Goal: Task Accomplishment & Management: Use online tool/utility

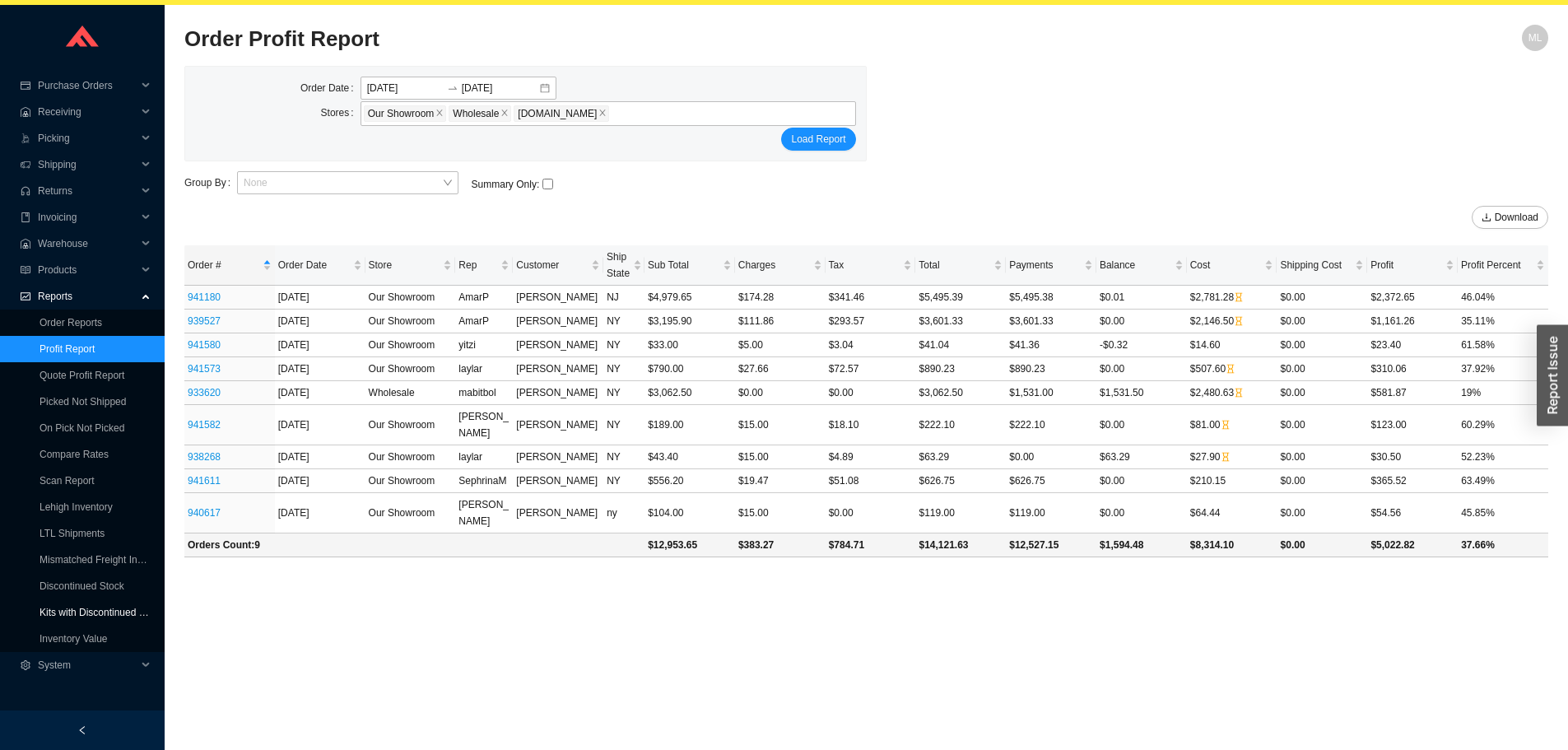
scroll to position [23, 0]
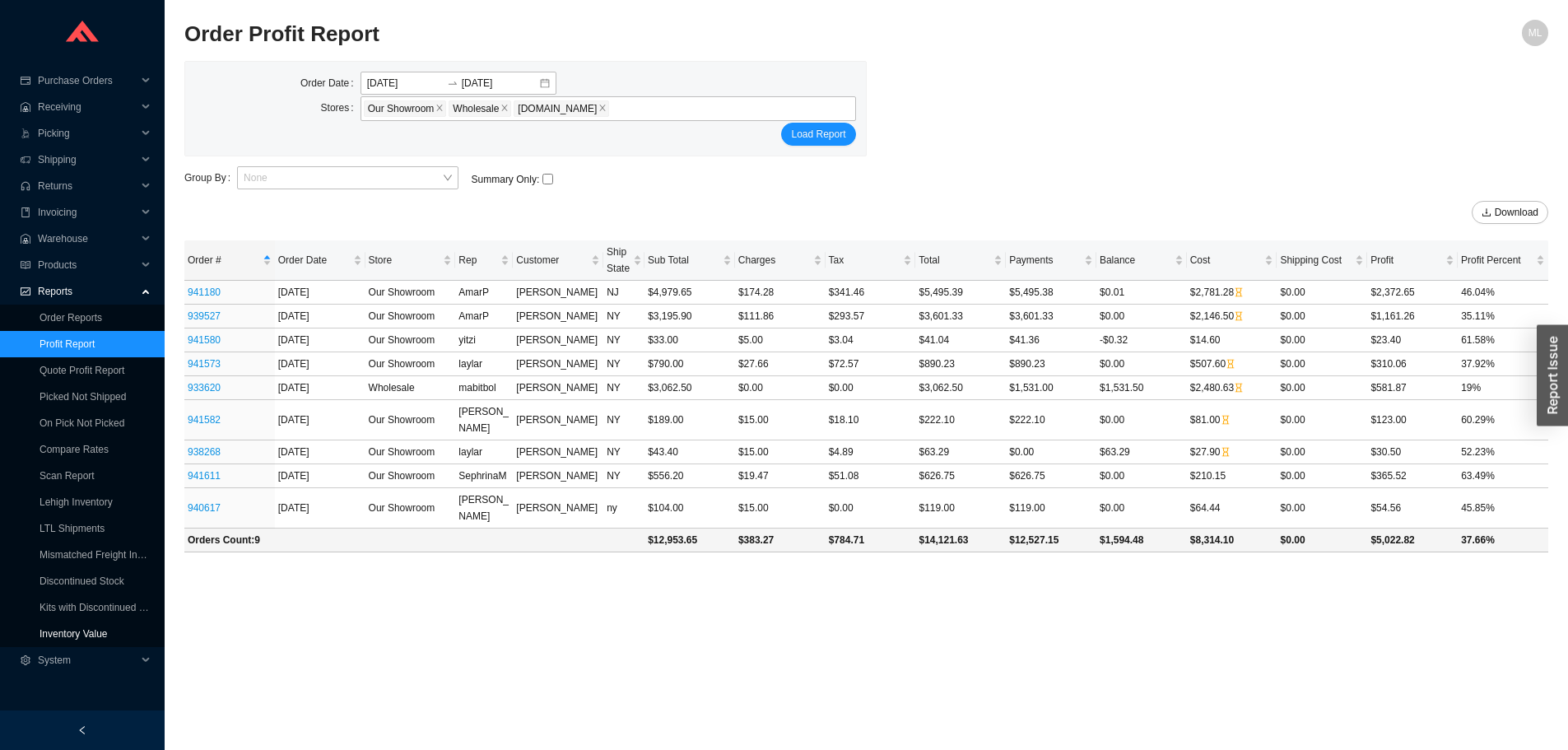
click at [83, 634] on link "Inventory Value" at bounding box center [74, 634] width 69 height 12
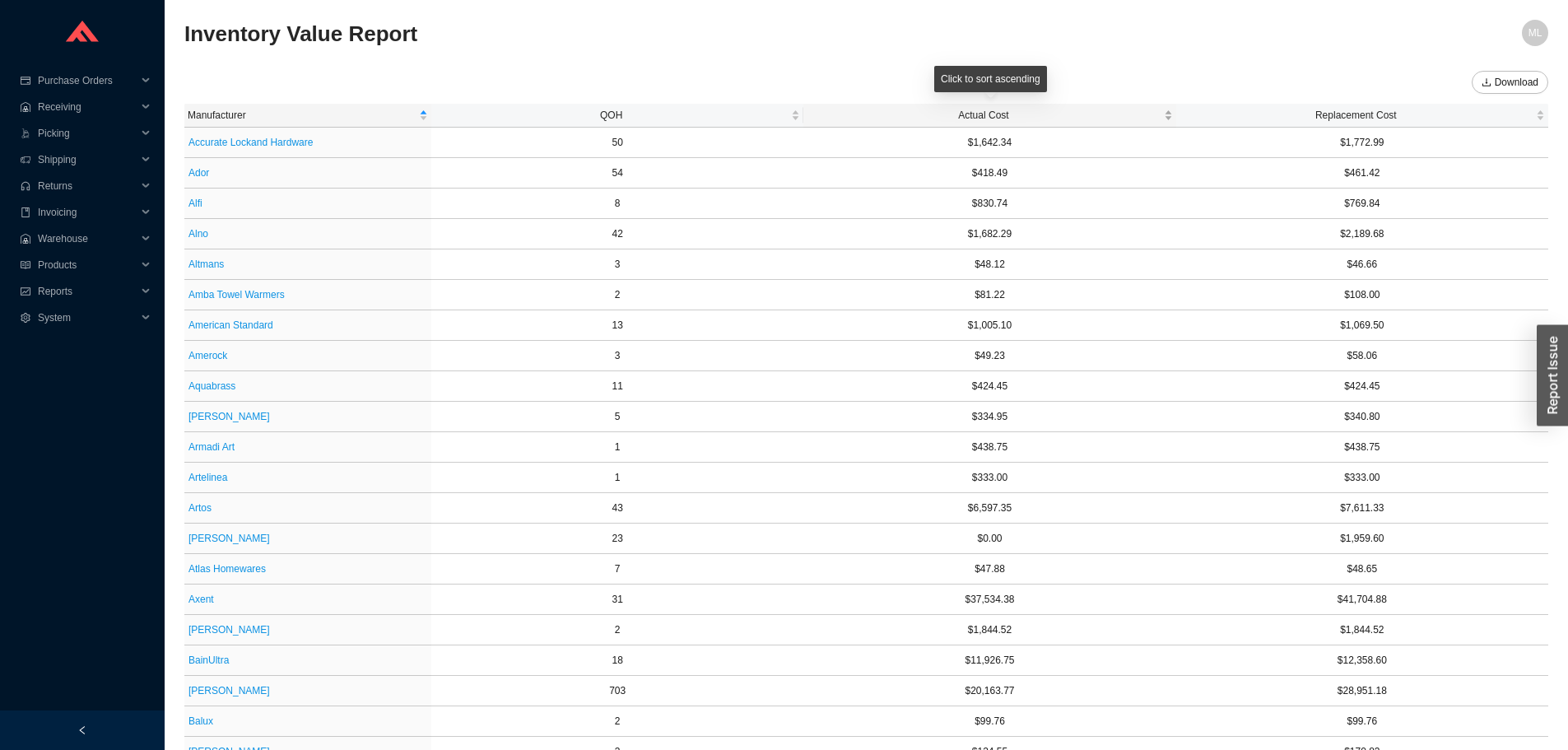
click at [977, 115] on span "Actual Cost" at bounding box center [983, 116] width 353 height 17
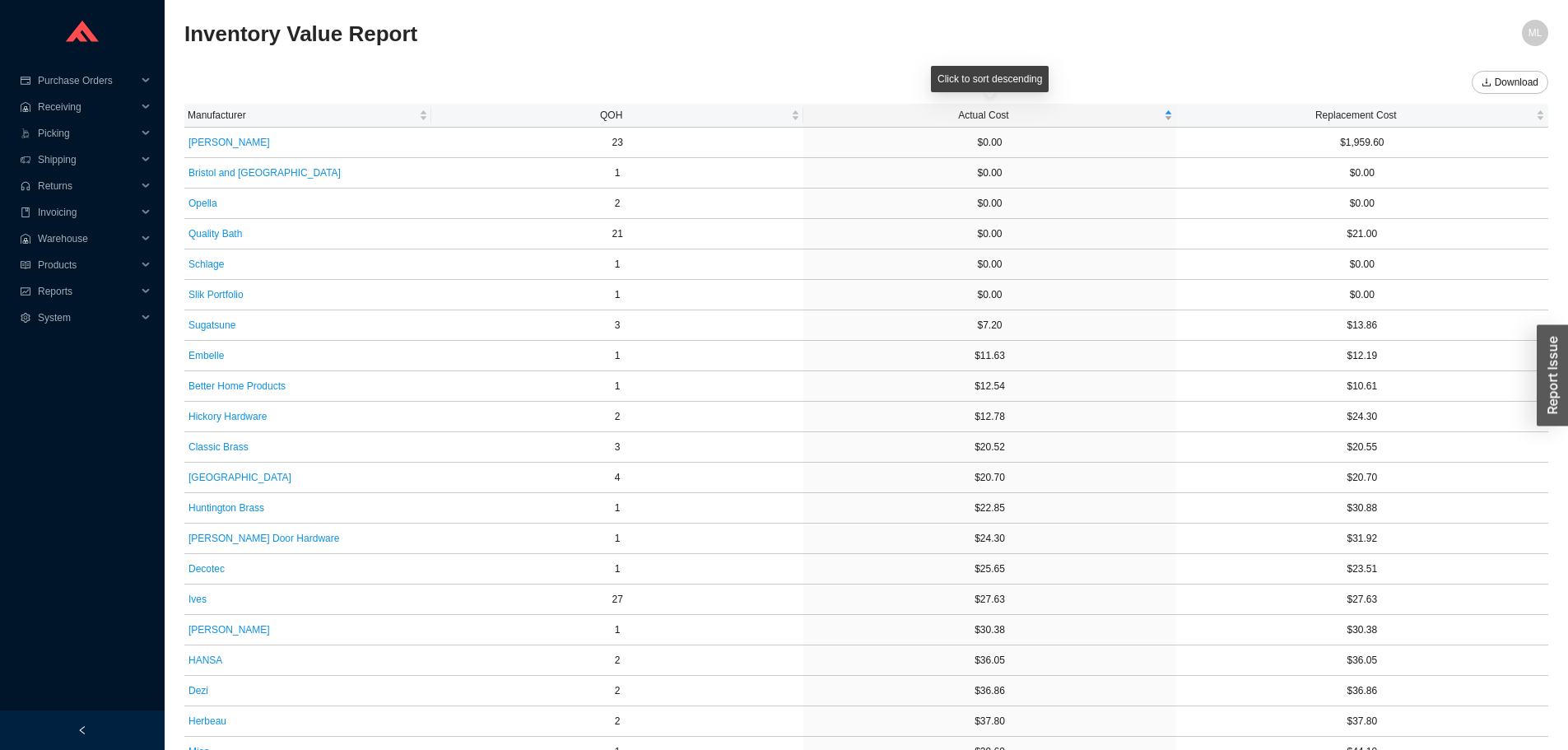
click at [978, 112] on span "Actual Cost" at bounding box center [983, 116] width 353 height 17
